Goal: Task Accomplishment & Management: Manage account settings

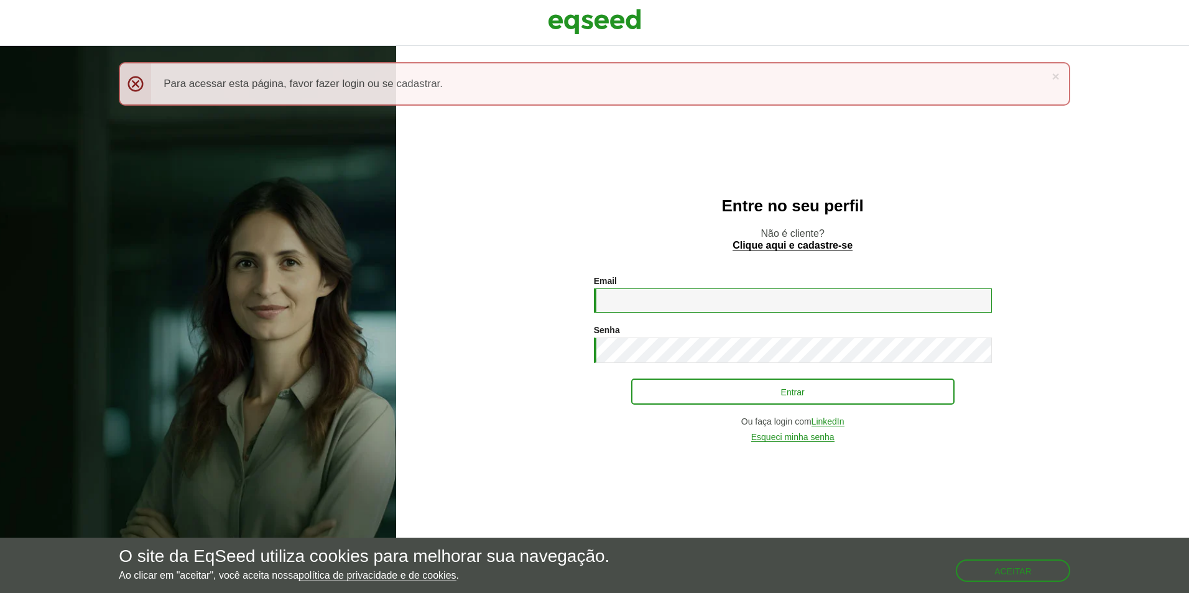
type input "**********"
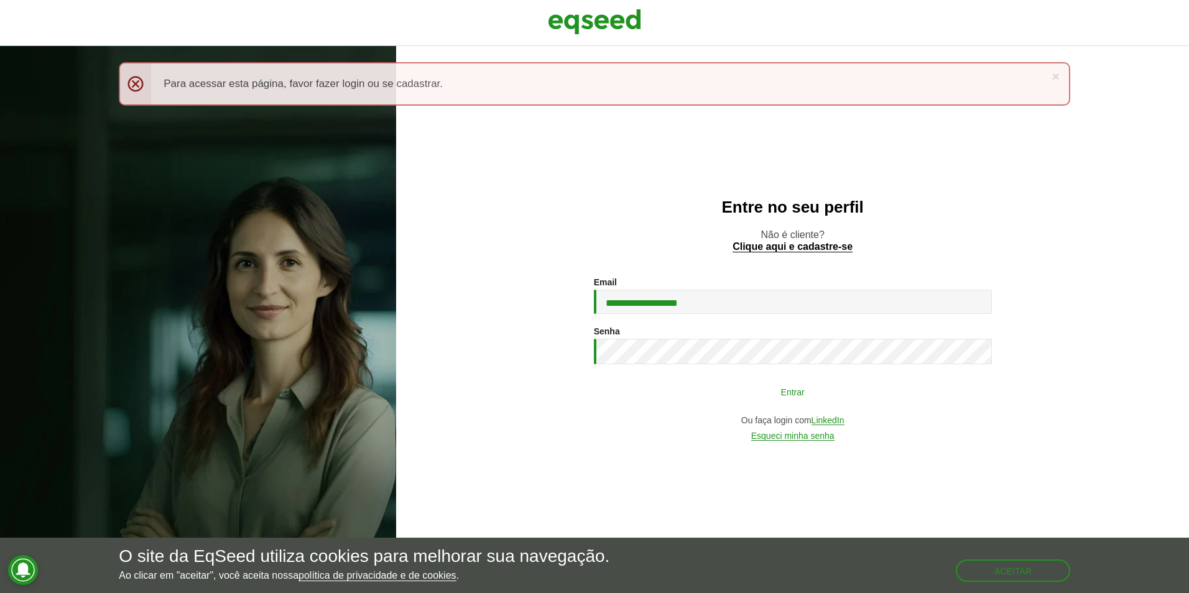
click at [766, 393] on button "Entrar" at bounding box center [792, 392] width 323 height 24
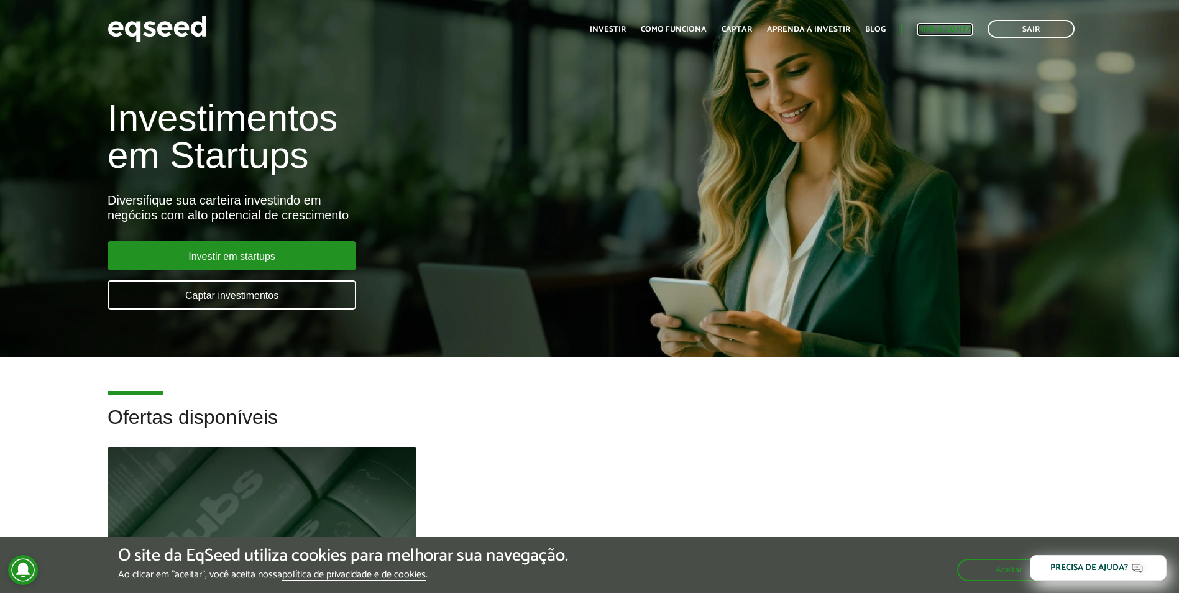
click at [960, 28] on link "Minha conta" at bounding box center [944, 29] width 55 height 8
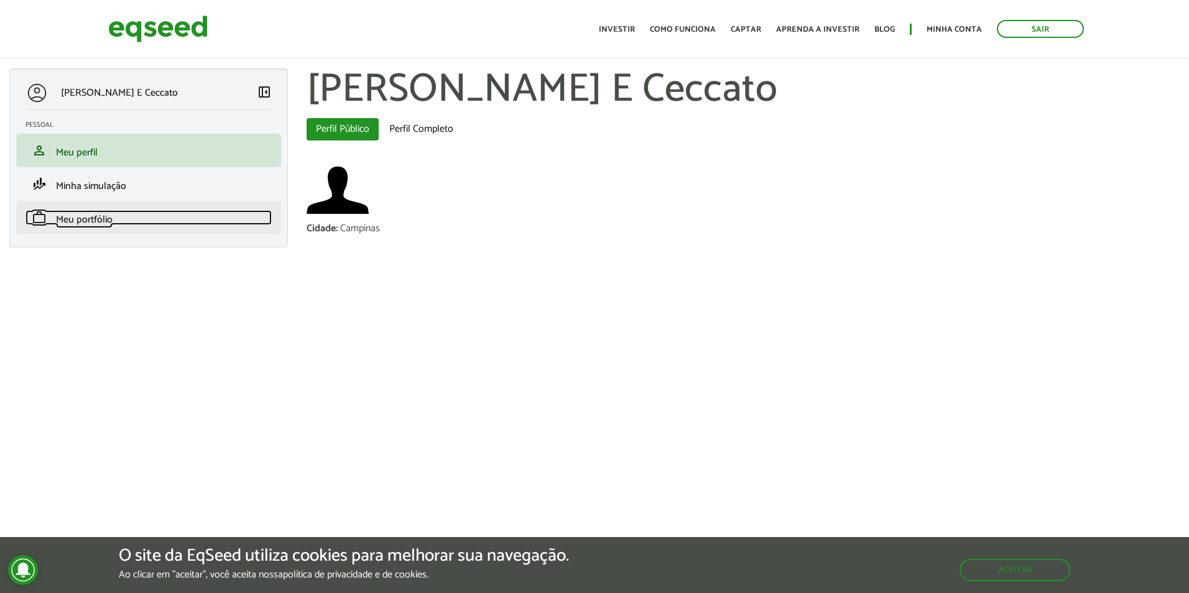
click at [74, 219] on span "Meu portfólio" at bounding box center [84, 219] width 57 height 17
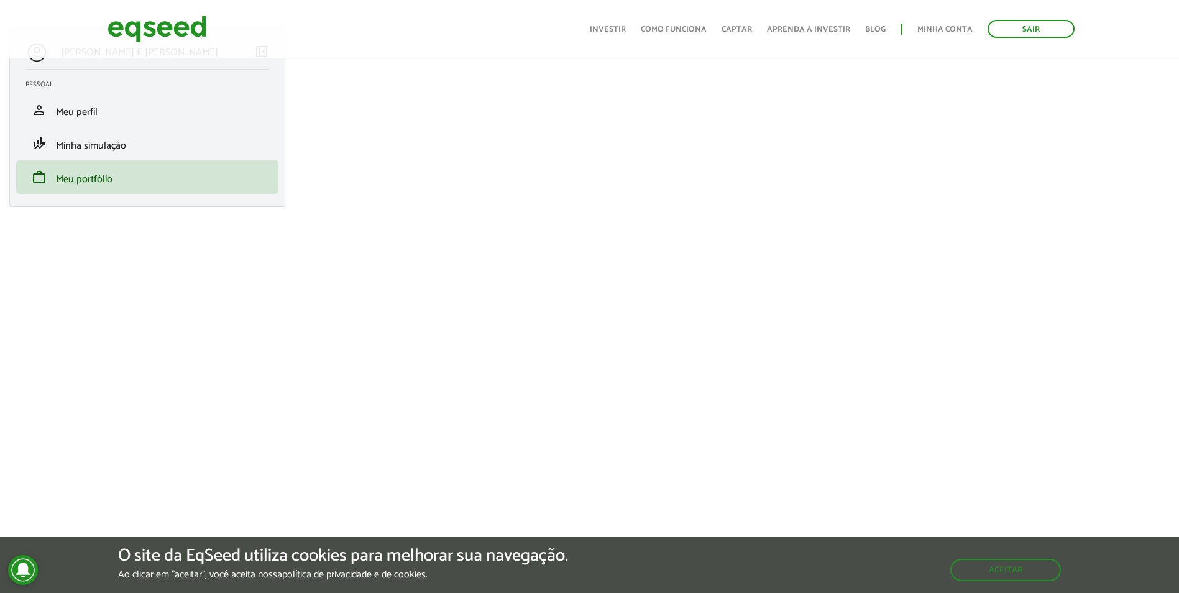
scroll to position [62, 0]
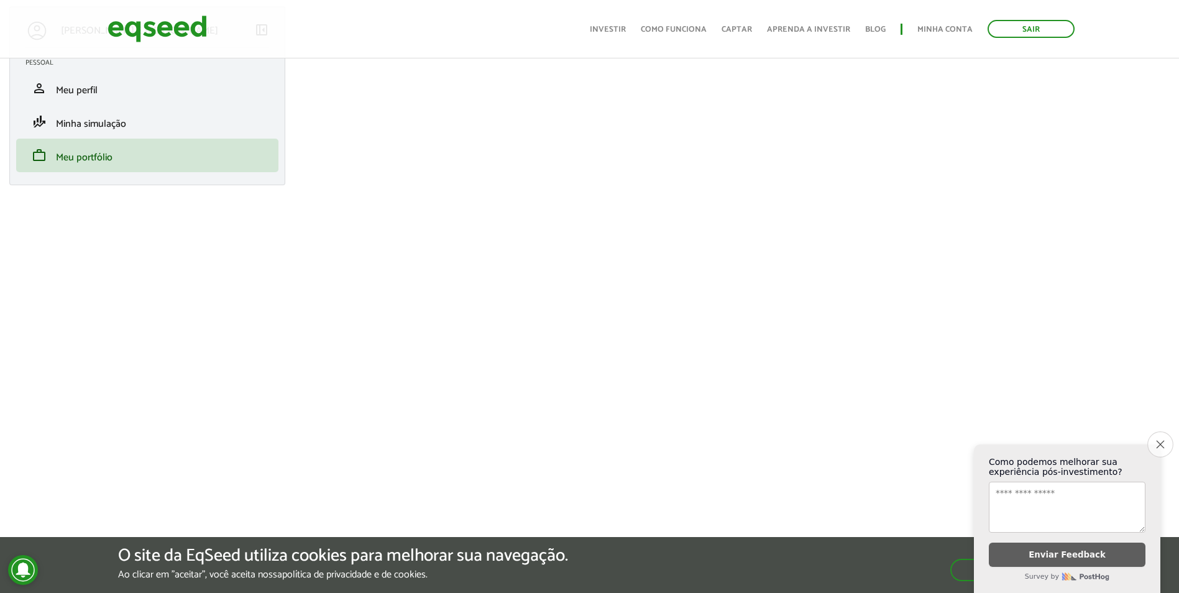
click at [1157, 440] on icon "Close survey" at bounding box center [1160, 444] width 8 height 8
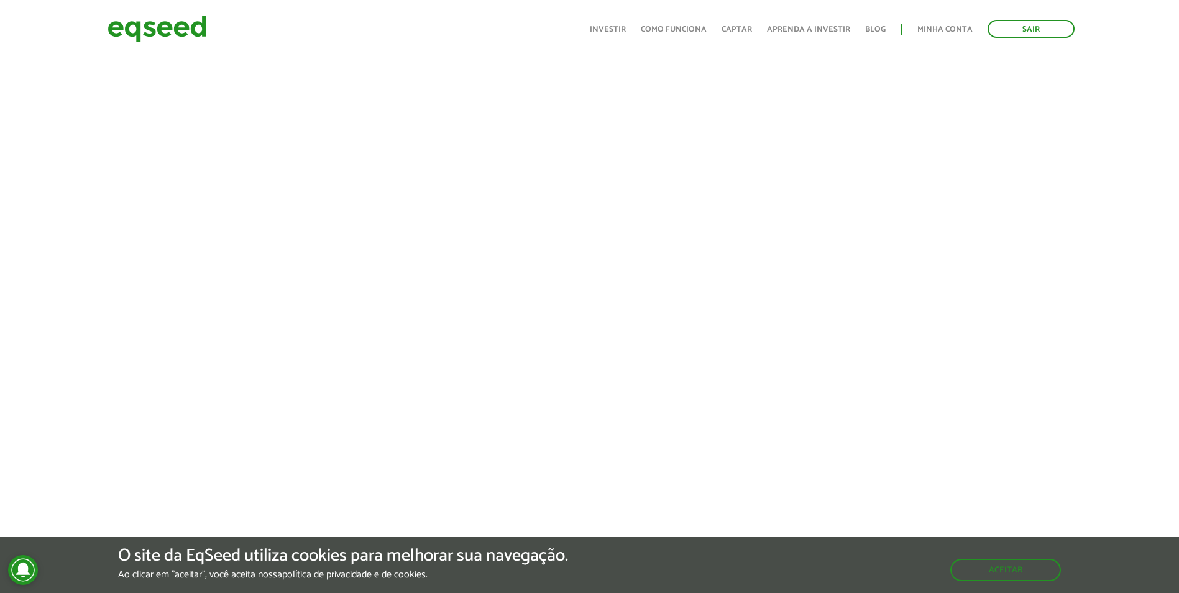
scroll to position [167, 0]
